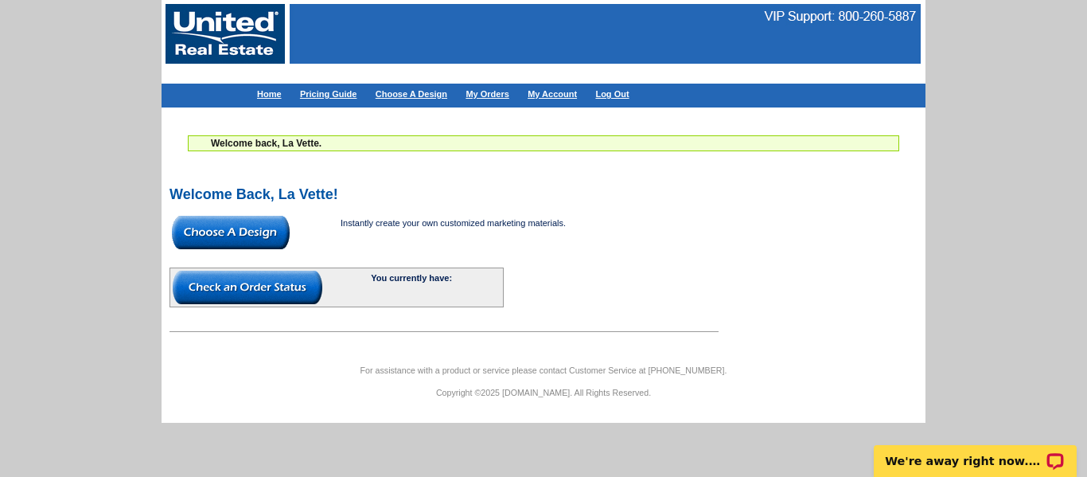
click at [422, 96] on link "Choose A Design" at bounding box center [412, 94] width 72 height 10
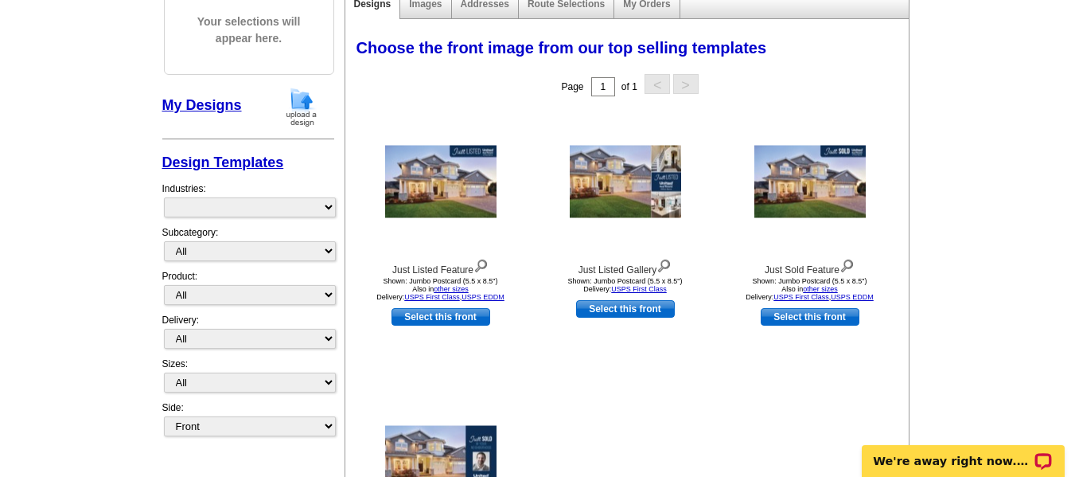
scroll to position [212, 0]
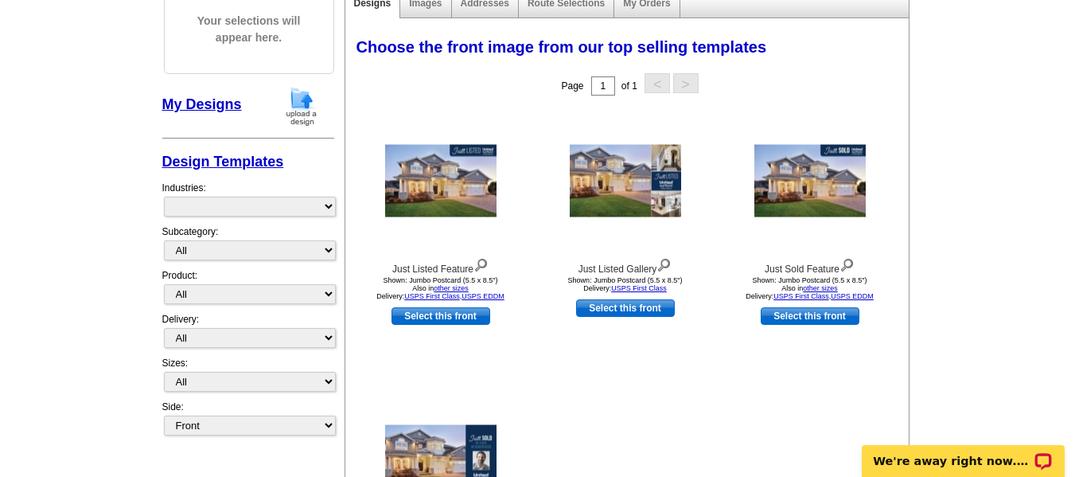
select select "1198"
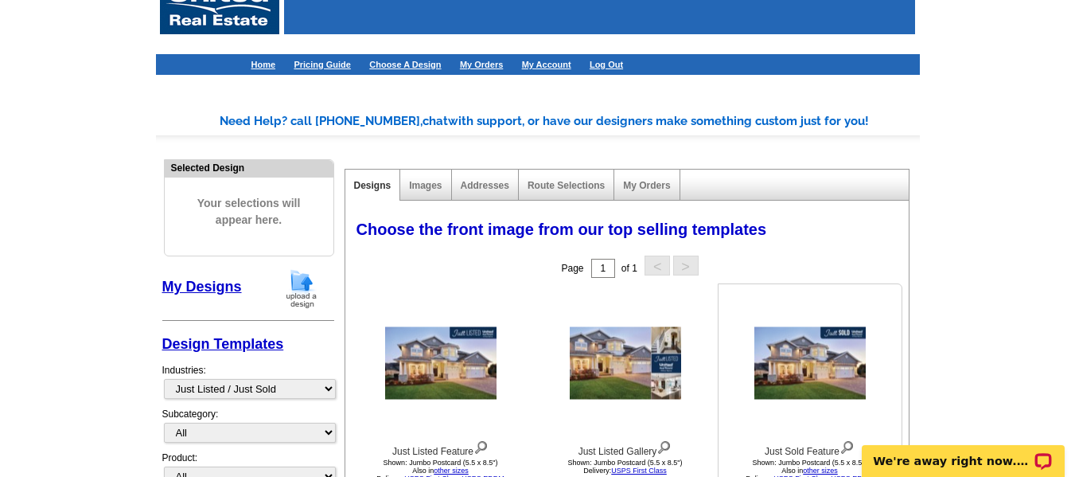
scroll to position [27, 0]
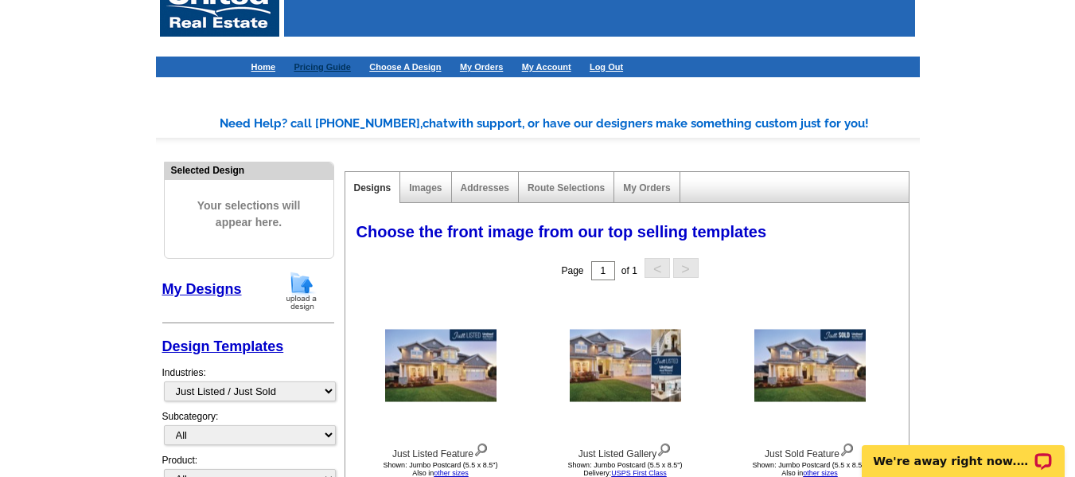
click at [327, 67] on link "Pricing Guide" at bounding box center [322, 67] width 57 height 10
click at [209, 348] on link "Design Templates" at bounding box center [223, 346] width 122 height 16
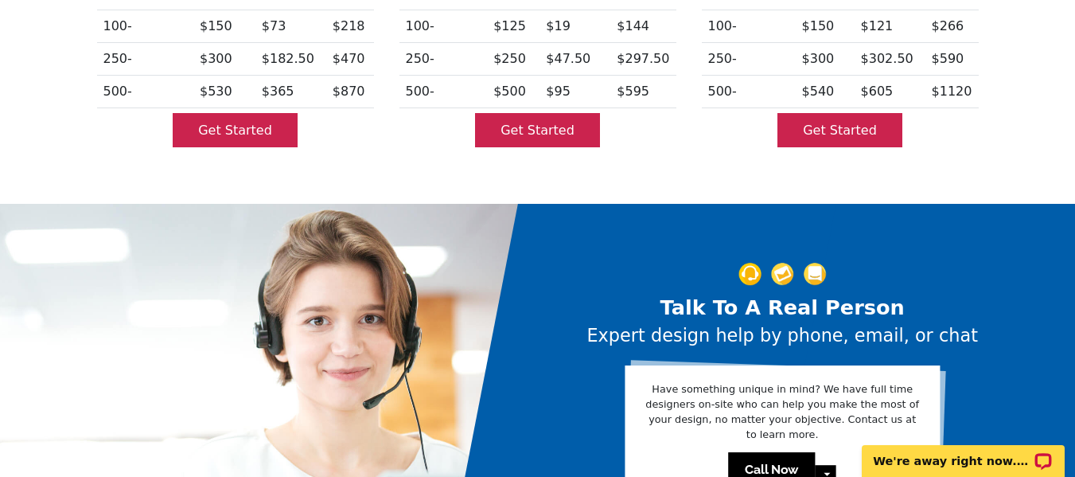
scroll to position [885, 0]
